Goal: Find specific page/section: Find specific page/section

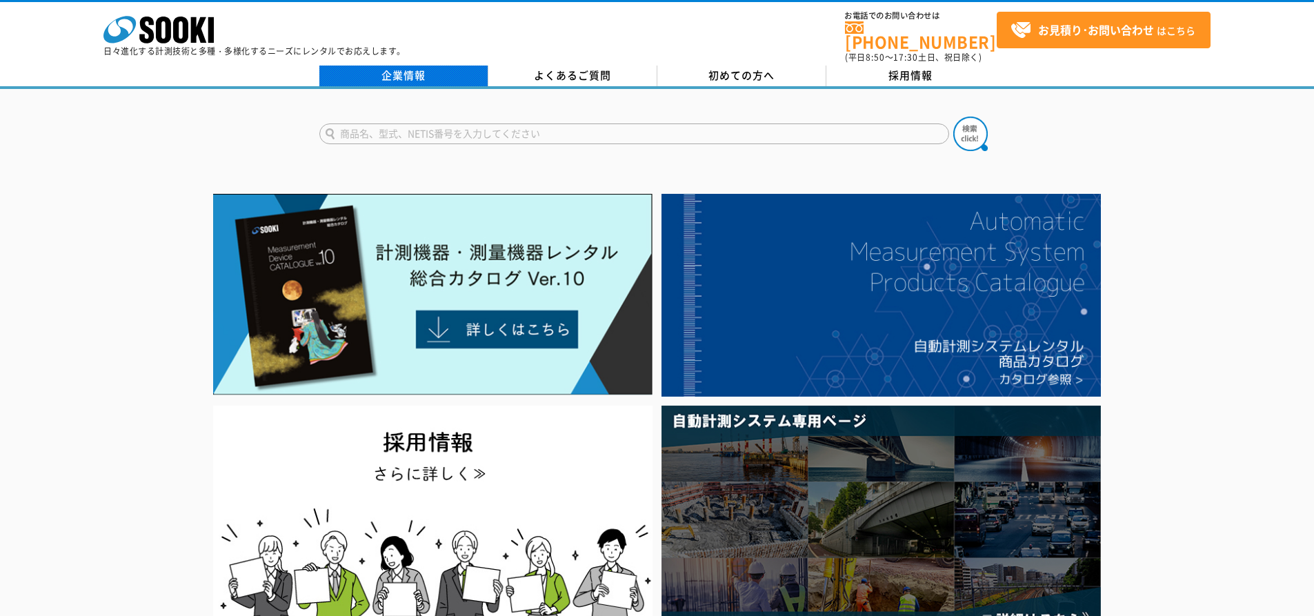
click at [393, 66] on link "企業情報" at bounding box center [403, 76] width 169 height 21
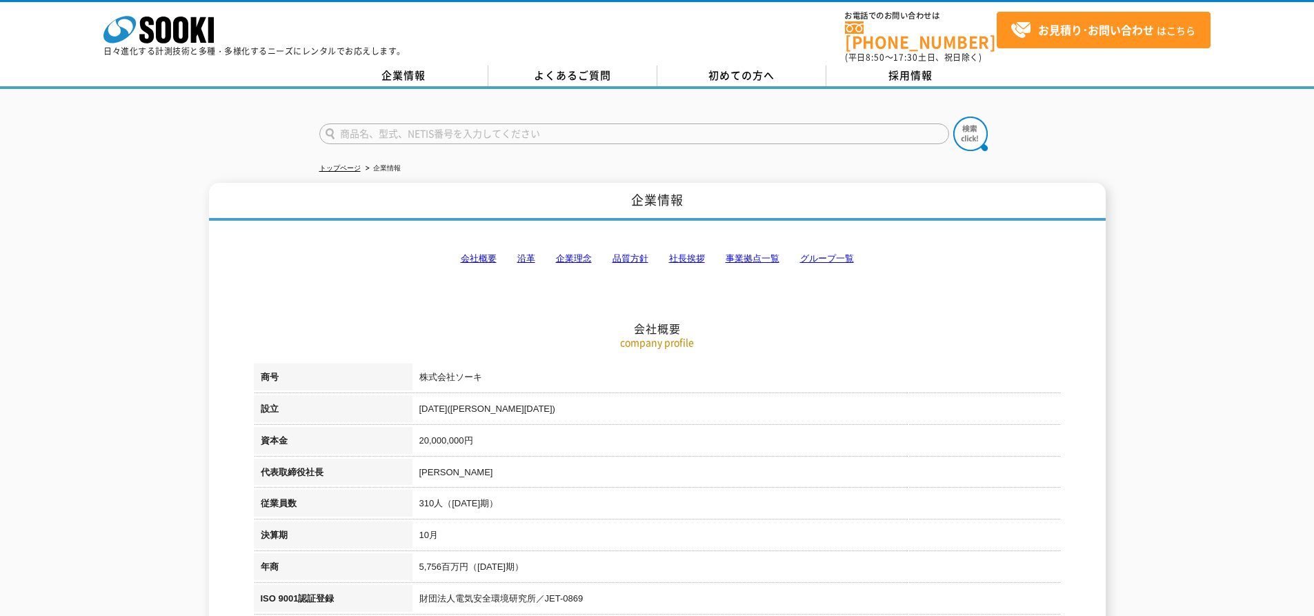
click at [763, 255] on link "事業拠点一覧" at bounding box center [753, 258] width 54 height 10
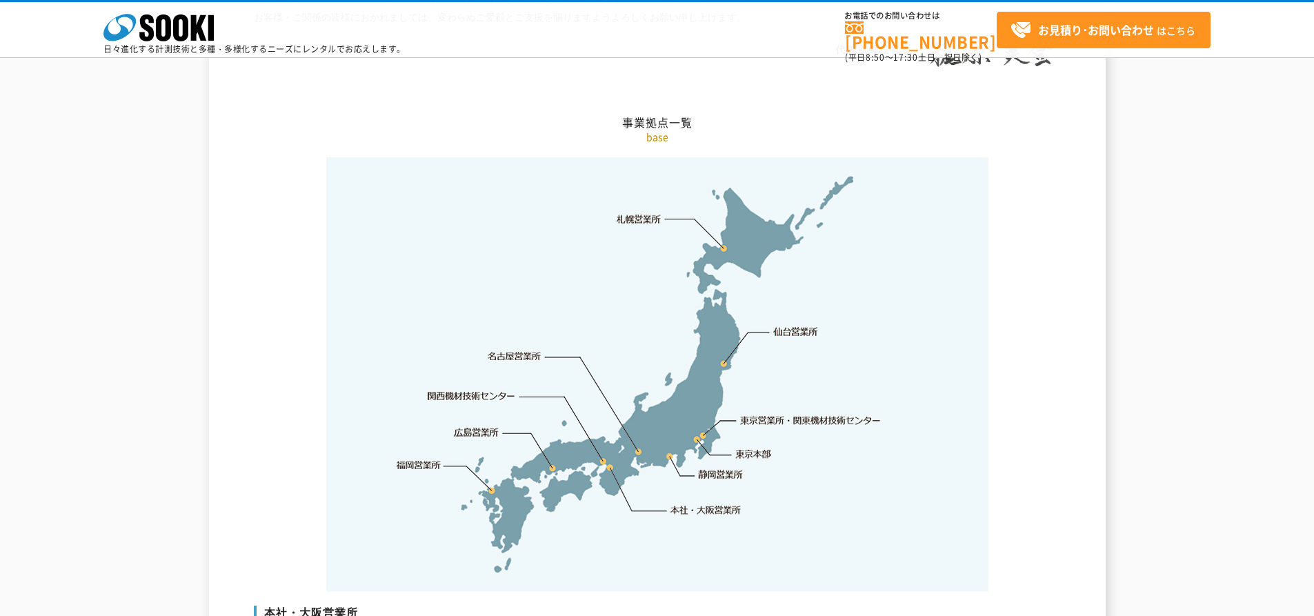
scroll to position [2770, 0]
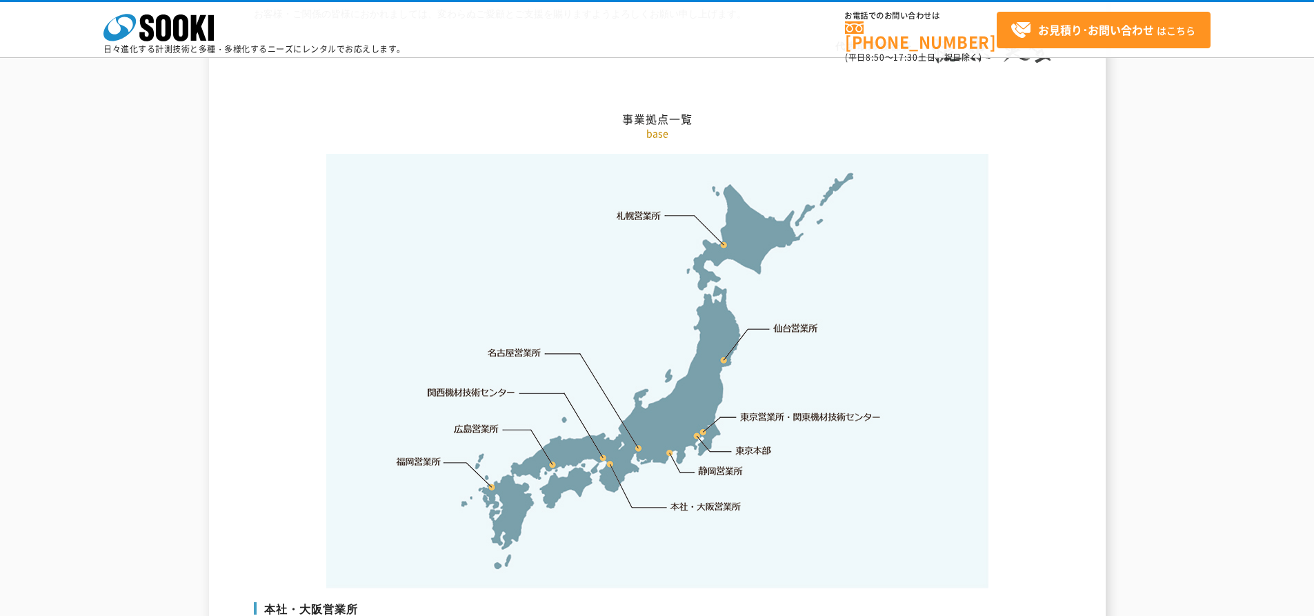
click at [704, 406] on img at bounding box center [657, 371] width 662 height 435
click at [701, 404] on img at bounding box center [657, 371] width 662 height 435
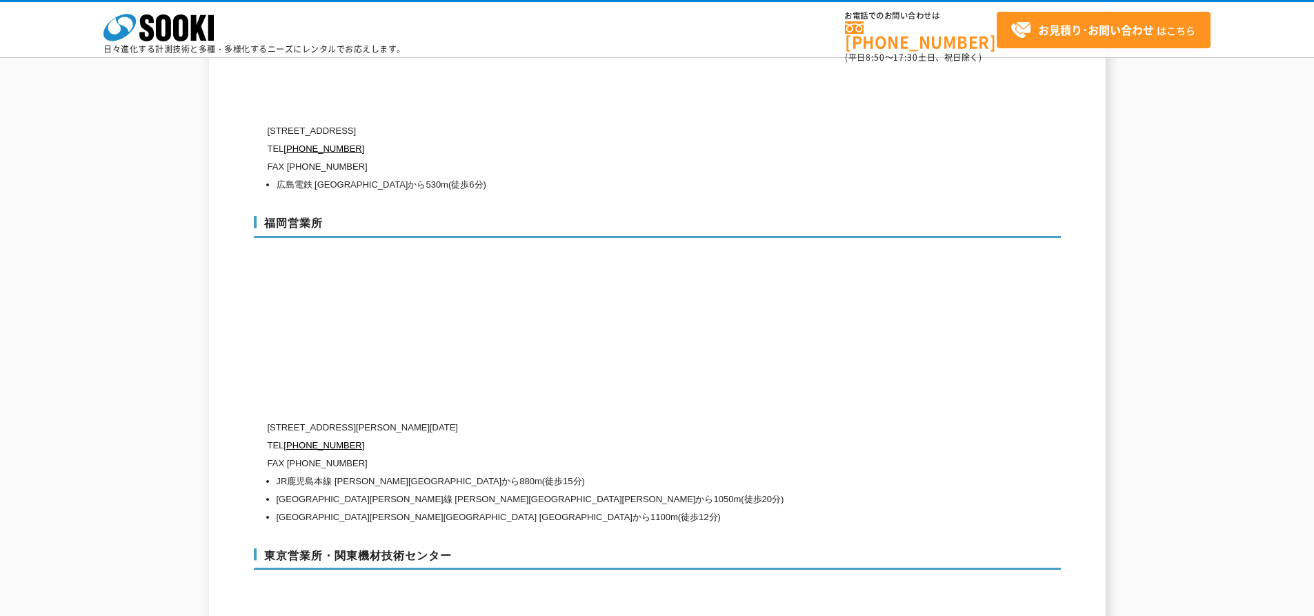
scroll to position [5736, 0]
